Goal: Find specific page/section

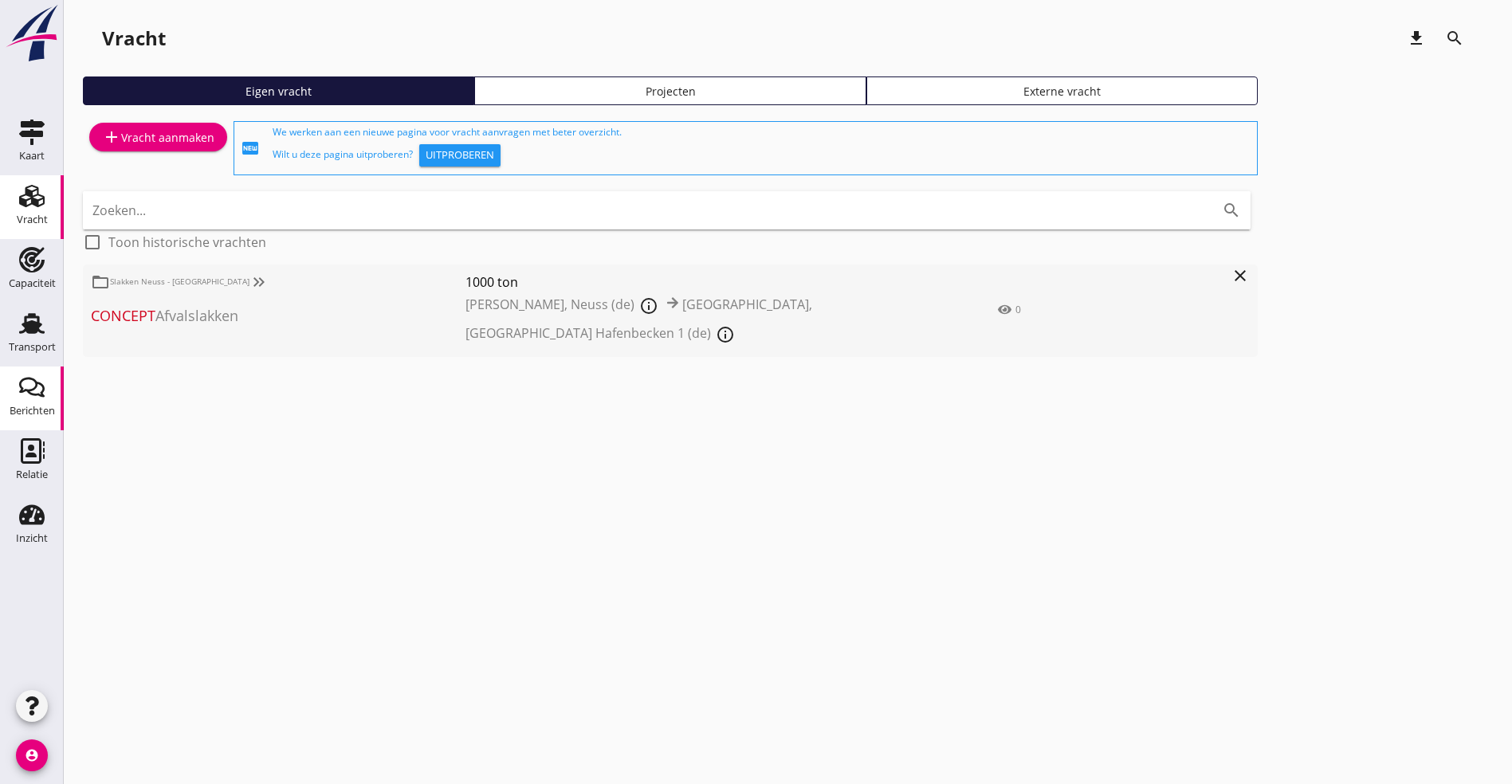
click at [24, 384] on icon "Berichten" at bounding box center [31, 387] width 26 height 26
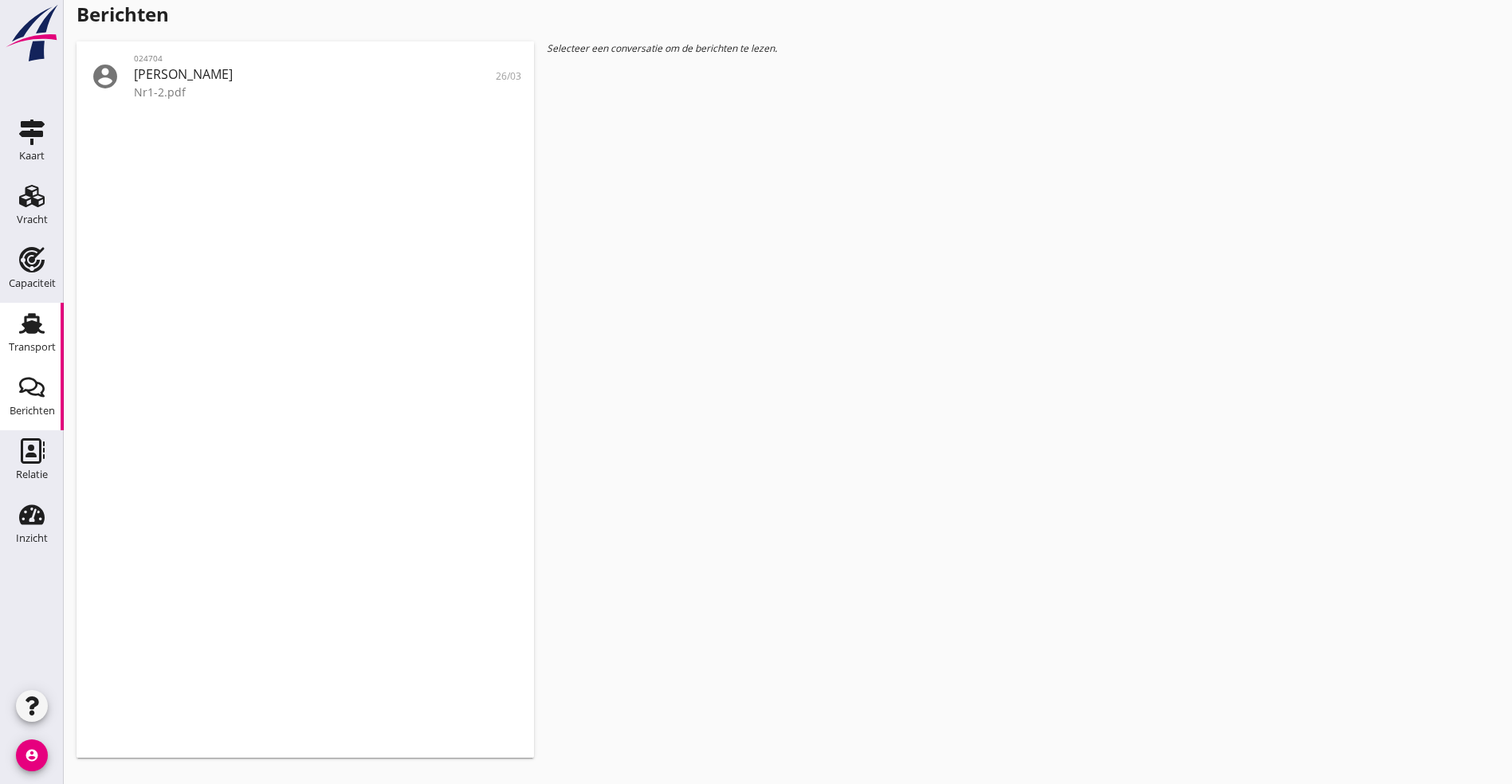
click at [31, 322] on use at bounding box center [31, 323] width 26 height 21
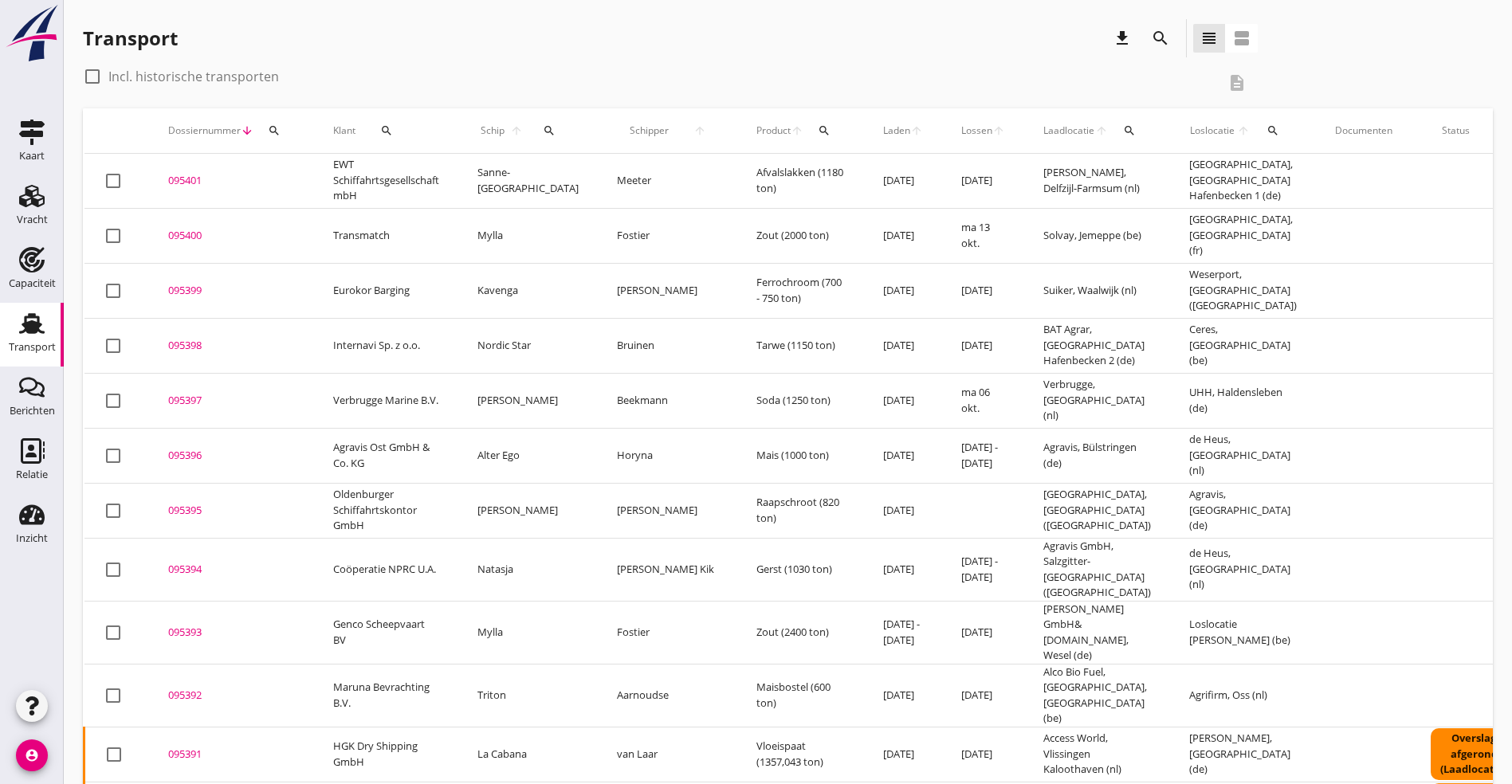
click at [272, 129] on icon "search" at bounding box center [273, 130] width 12 height 12
click at [284, 180] on input "Zoeken op dossiernummer..." at bounding box center [349, 177] width 166 height 26
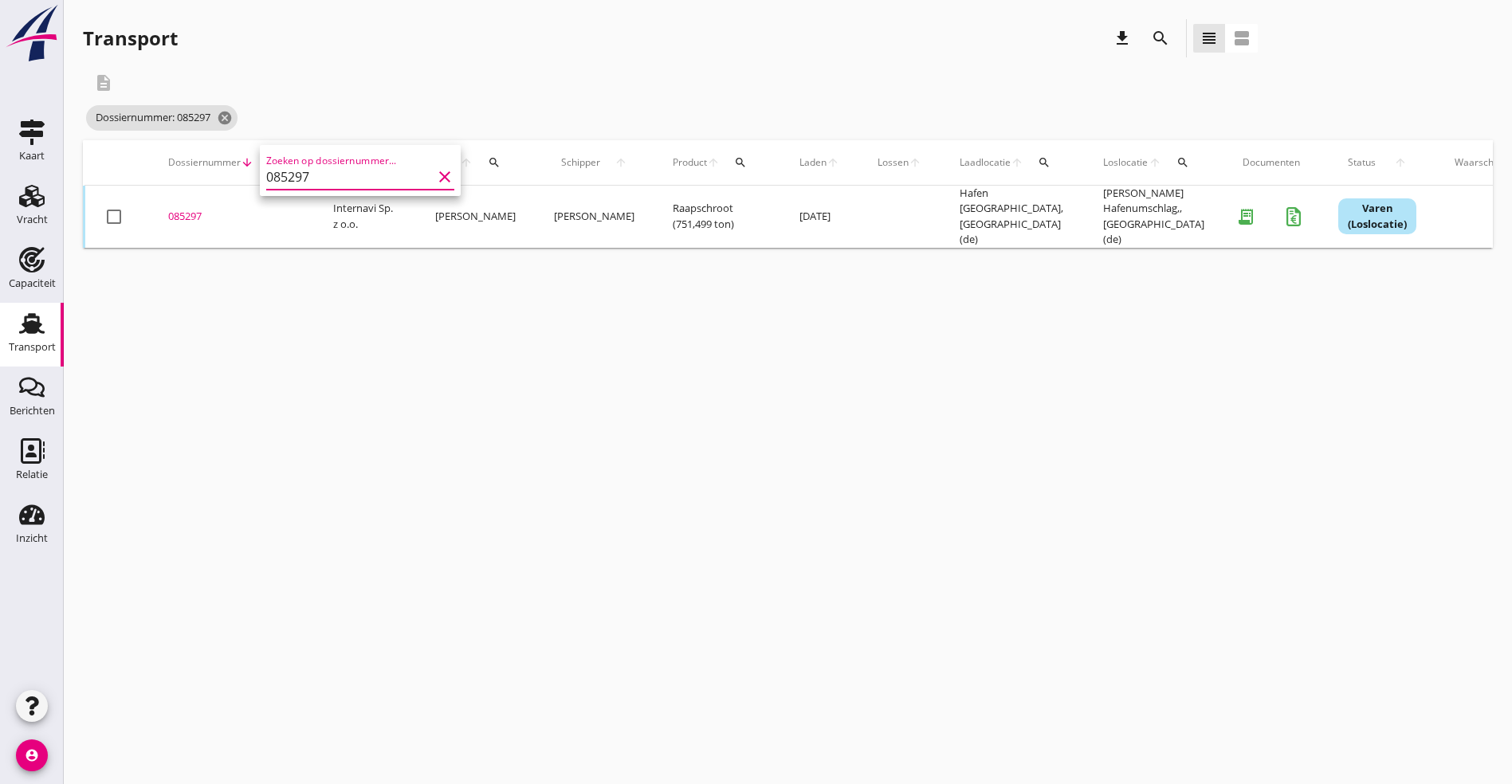
type input "085297"
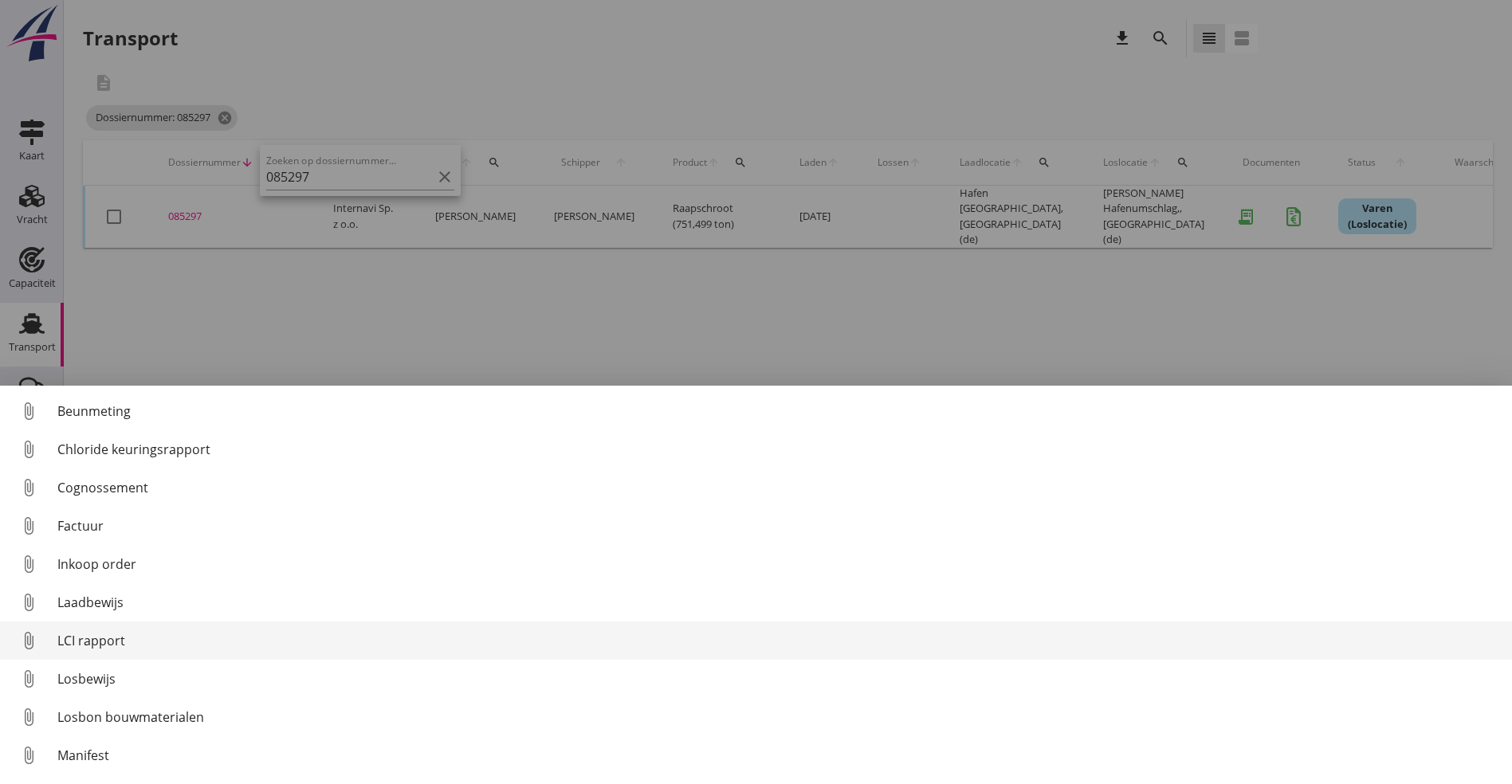
click at [105, 631] on link "attach_file LCI rapport" at bounding box center [756, 640] width 1512 height 38
